Goal: Navigation & Orientation: Find specific page/section

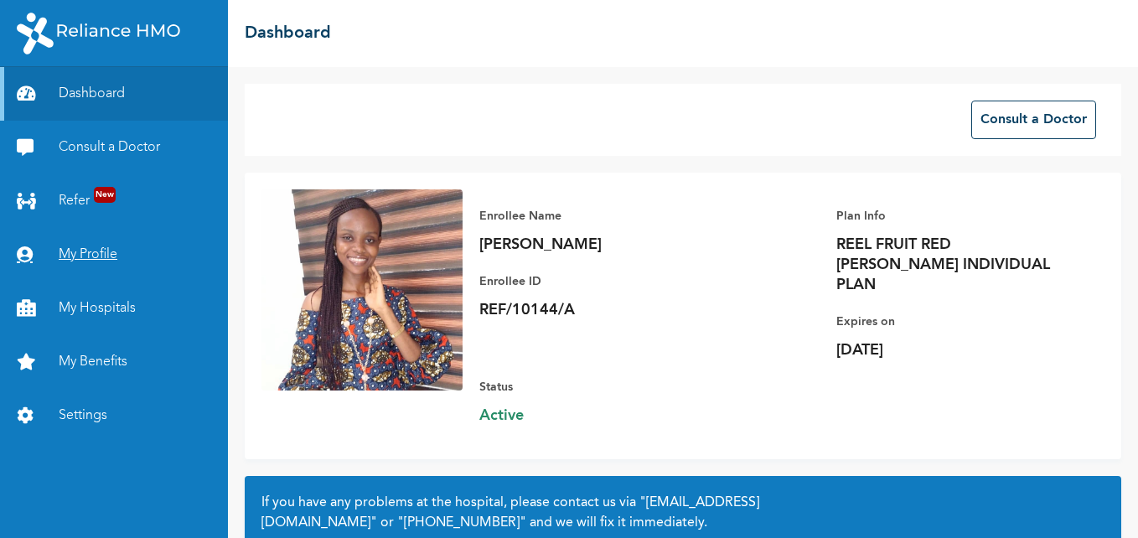
click at [102, 259] on link "My Profile" at bounding box center [114, 255] width 228 height 54
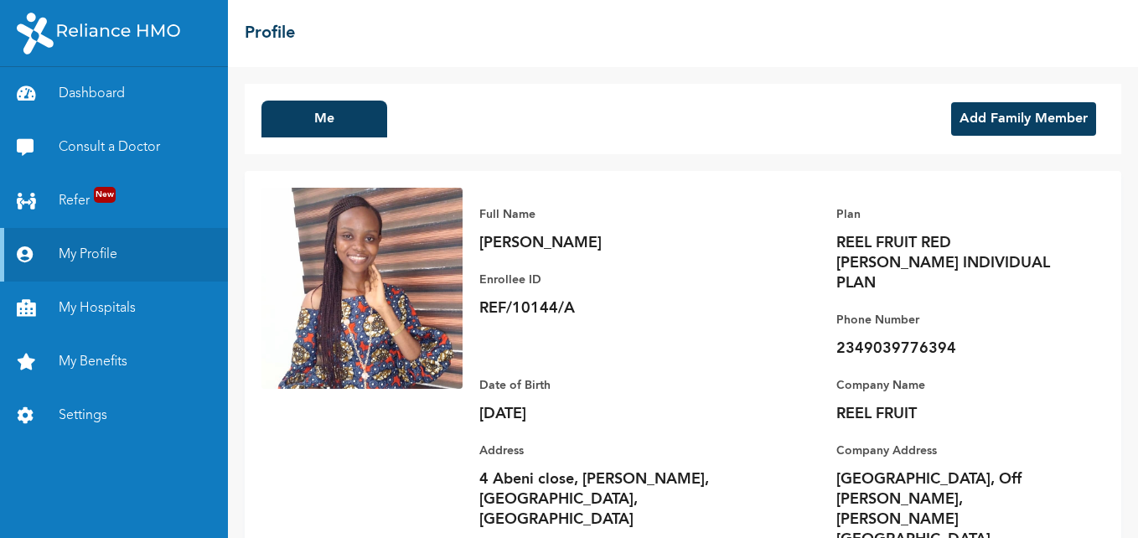
scroll to position [39, 0]
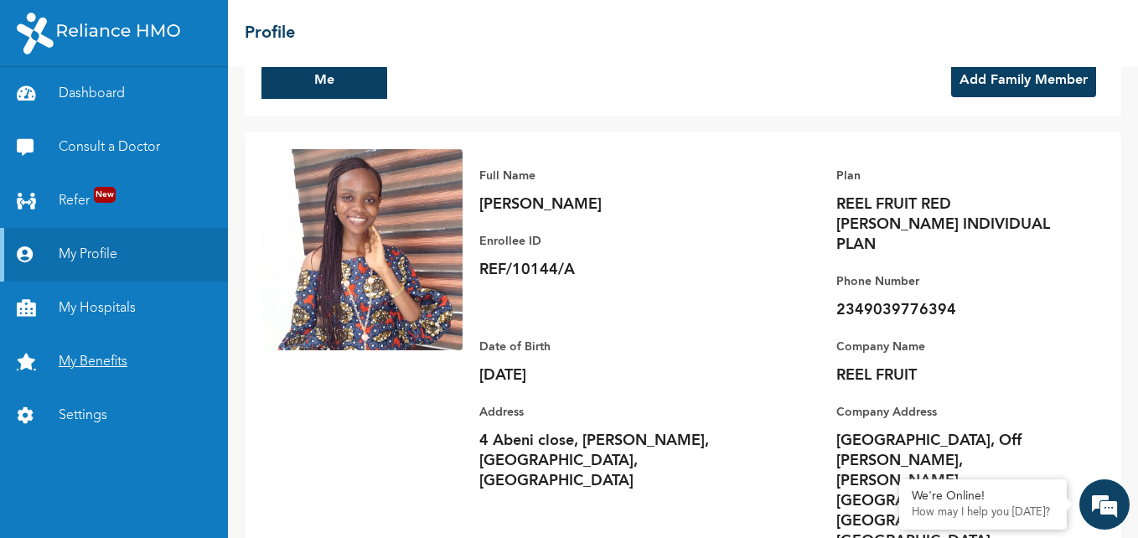
click at [128, 361] on link "My Benefits" at bounding box center [114, 362] width 228 height 54
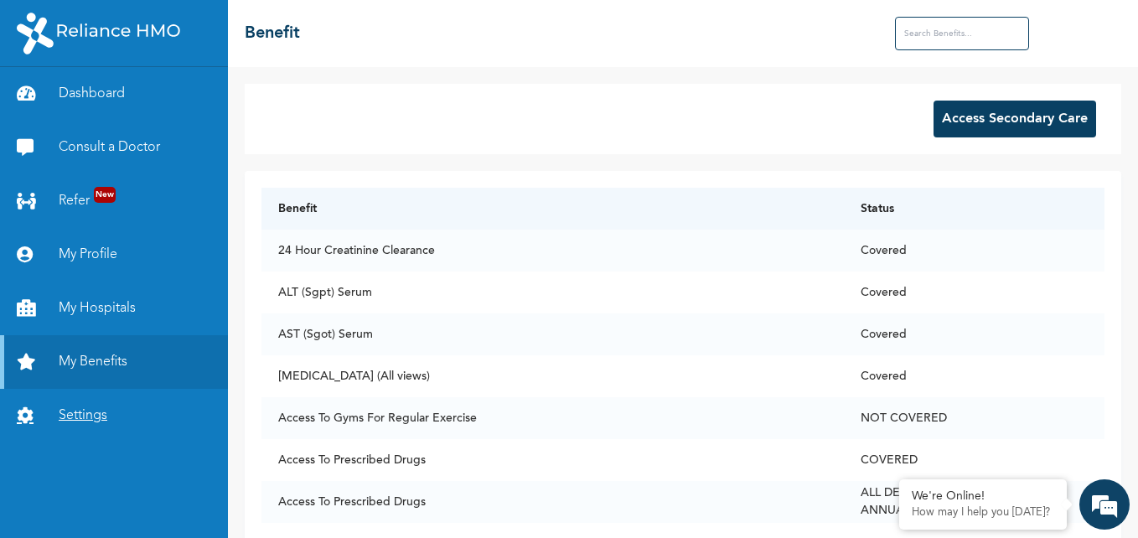
click at [69, 431] on link "Settings" at bounding box center [114, 416] width 228 height 54
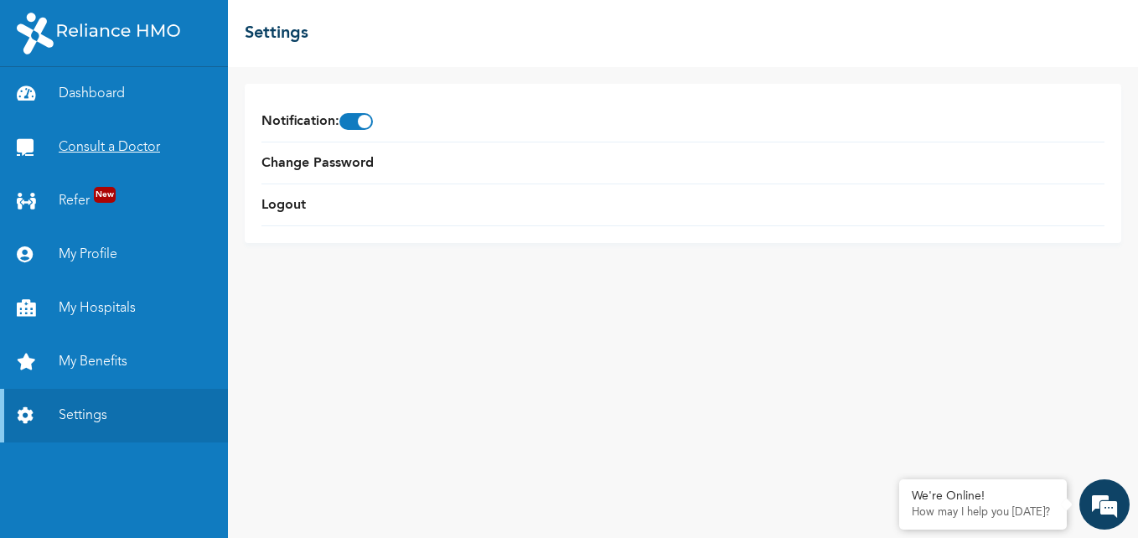
click at [105, 158] on link "Consult a Doctor" at bounding box center [114, 148] width 228 height 54
